Goal: Book appointment/travel/reservation

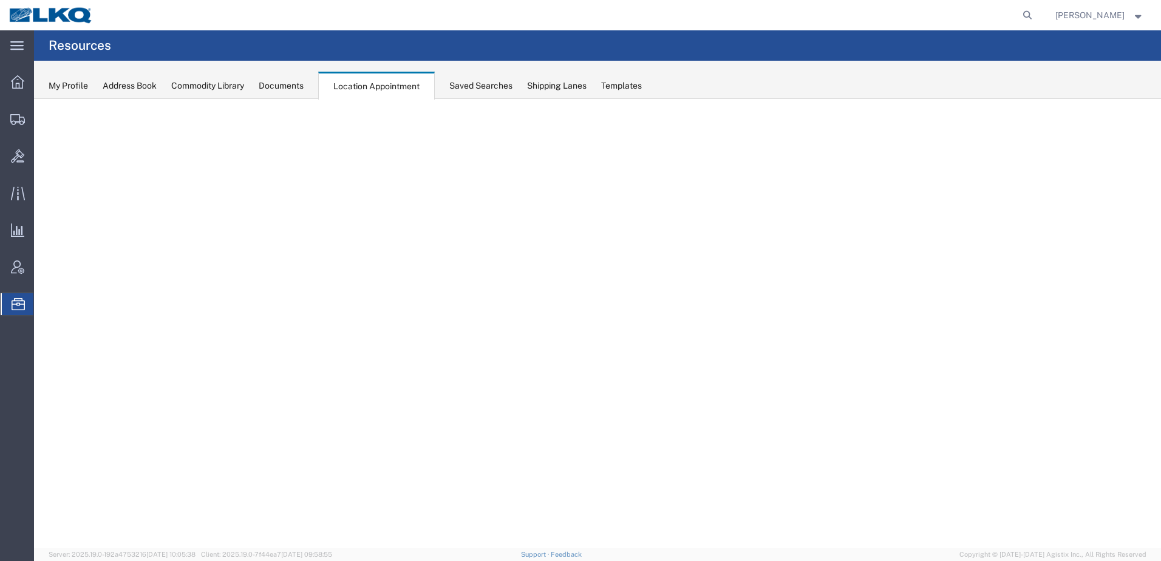
select select "30704"
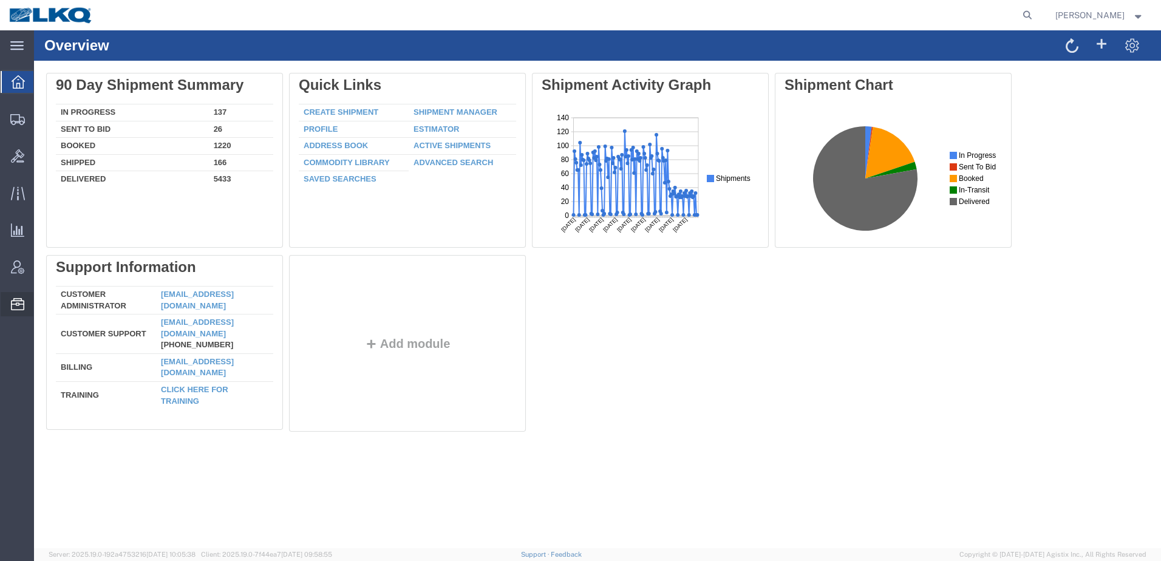
click at [0, 0] on span "Location Appointment" at bounding box center [0, 0] width 0 height 0
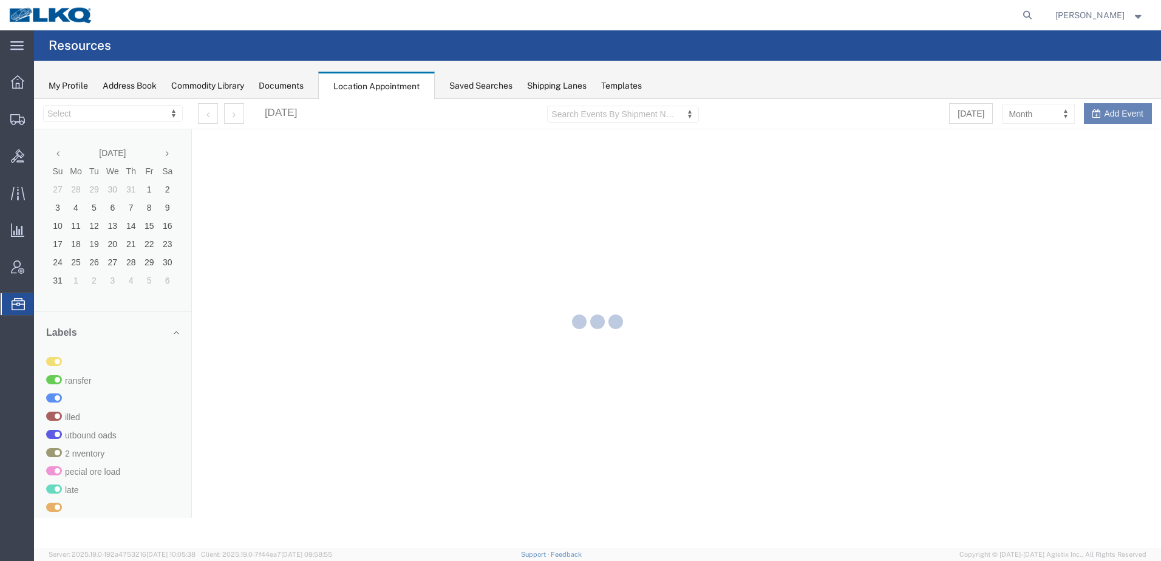
select select "30704"
